Goal: Find specific page/section: Find specific page/section

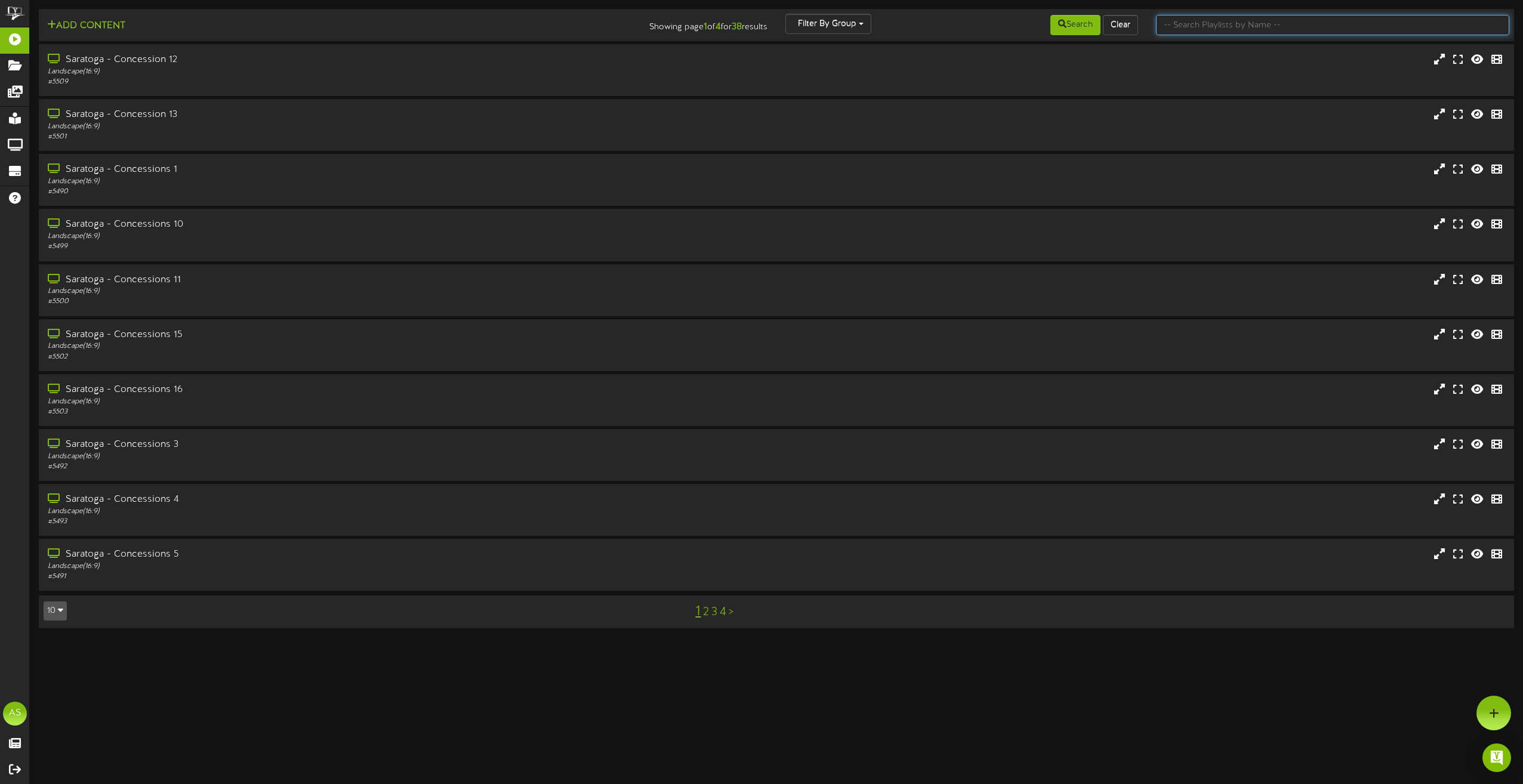
click at [1199, 26] on input "text" at bounding box center [1332, 25] width 353 height 20
type input "1"
click at [310, 165] on div "Saratoga - Concessions 1" at bounding box center [345, 170] width 599 height 14
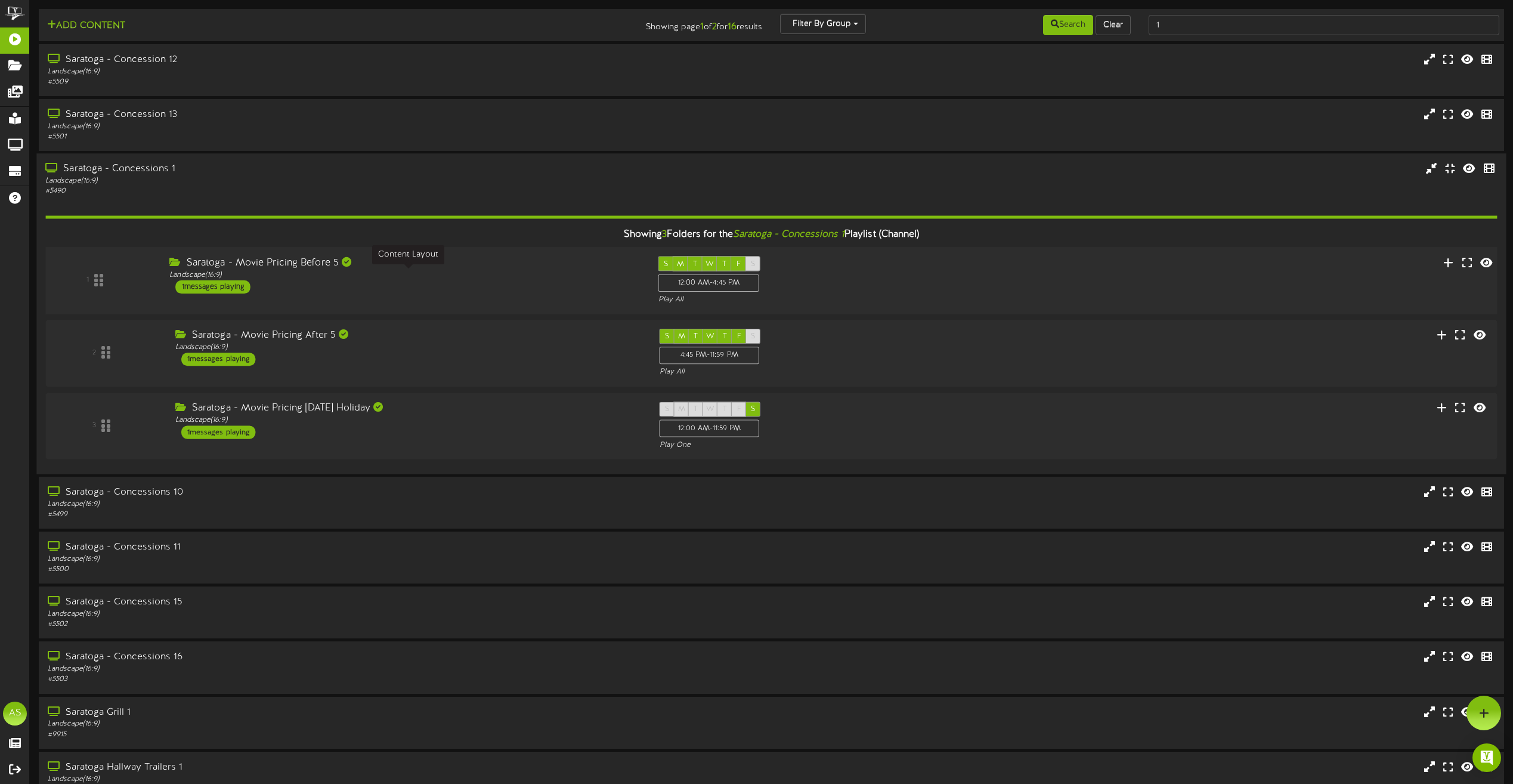
click at [505, 271] on div "Landscape ( 16:9 )" at bounding box center [404, 275] width 471 height 11
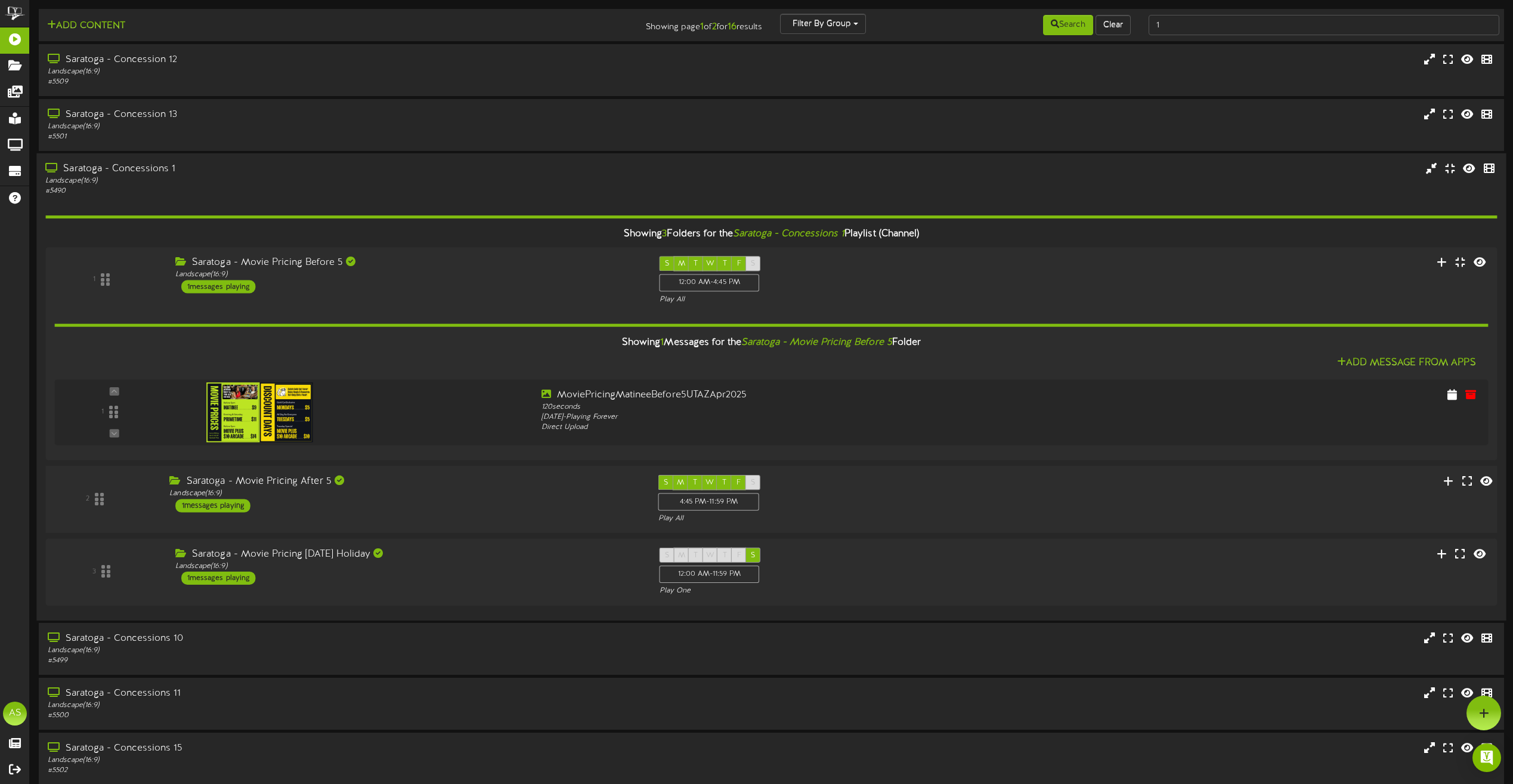
click at [562, 504] on div "Saratoga - Movie Pricing After 5 Landscape ( 16:9 ) 1 messages playing" at bounding box center [405, 493] width 489 height 38
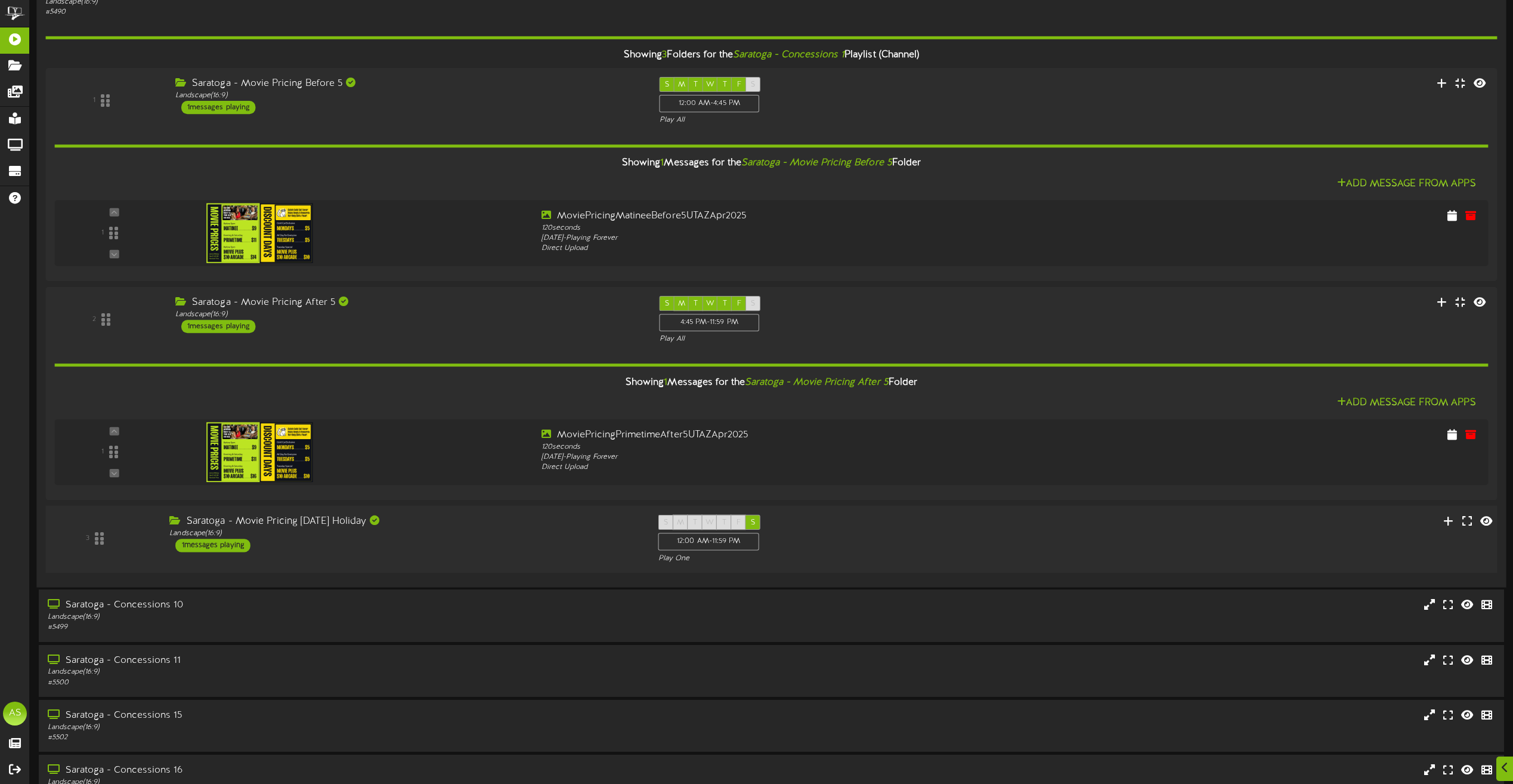
drag, startPoint x: 555, startPoint y: 545, endPoint x: 555, endPoint y: 539, distance: 6.0
click at [555, 544] on div "Saratoga - Movie Pricing [DATE] Holiday Landscape ( 16:9 ) 1 messages playing" at bounding box center [405, 533] width 489 height 38
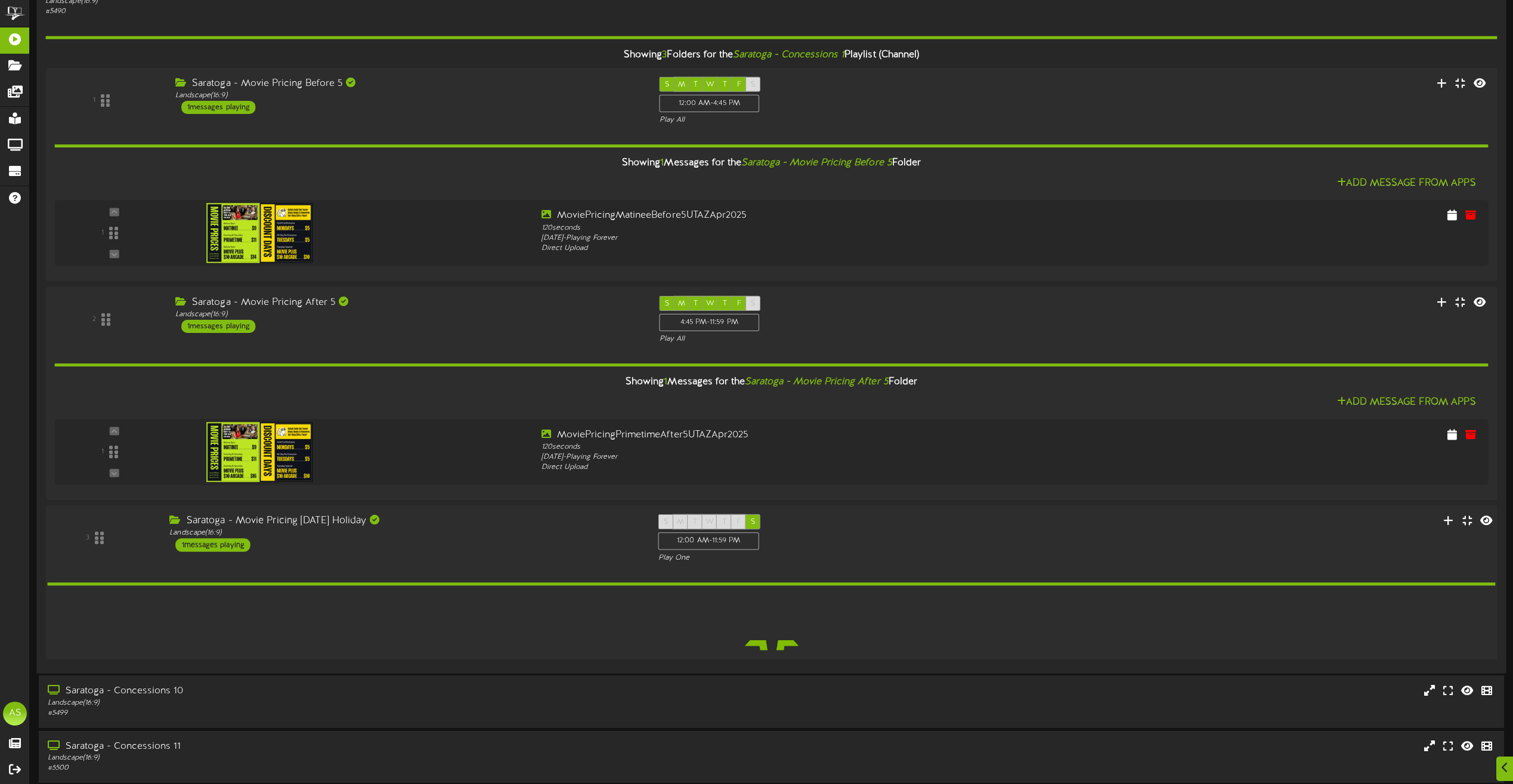
scroll to position [179, 0]
